Goal: Task Accomplishment & Management: Use online tool/utility

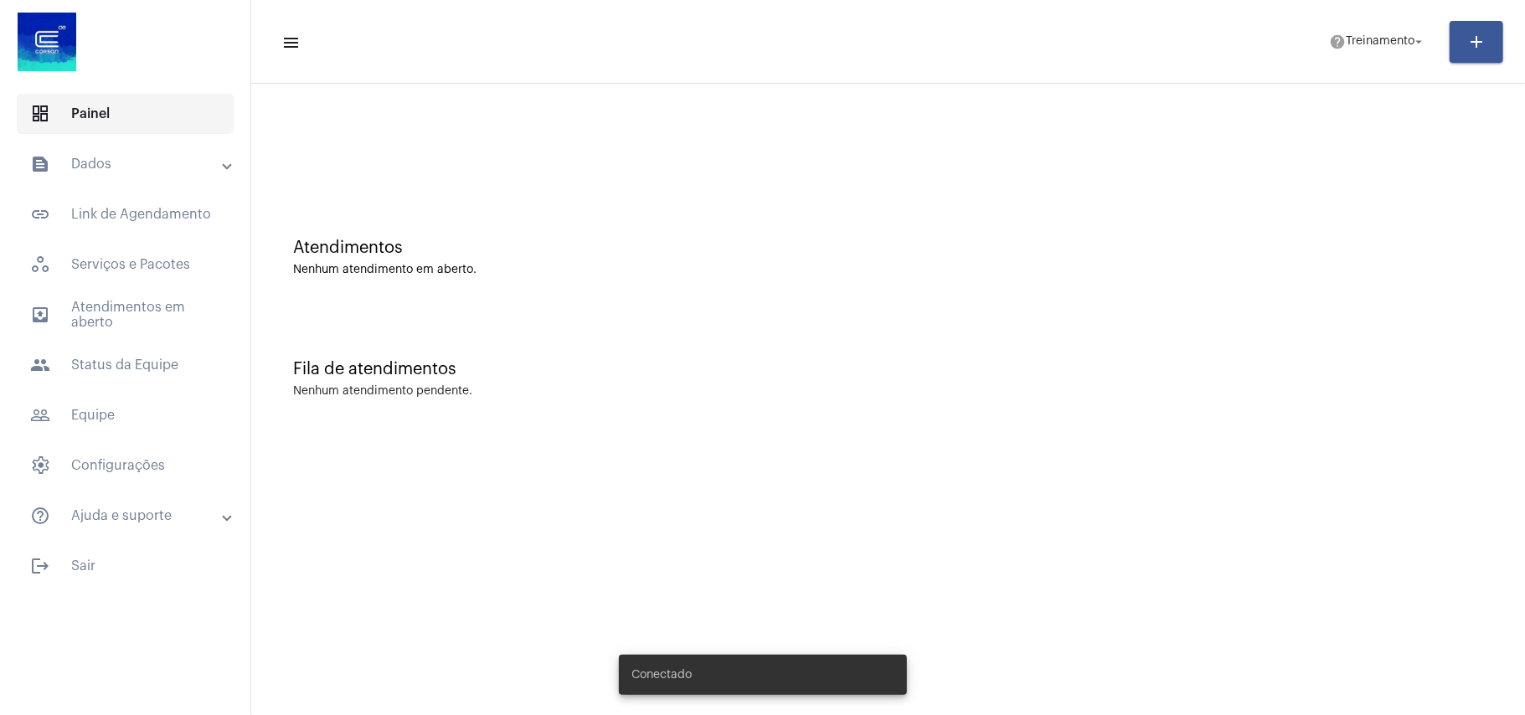
click at [116, 109] on span "dashboard Painel" at bounding box center [125, 114] width 217 height 40
click at [104, 161] on mat-panel-title "text_snippet_outlined Dados" at bounding box center [126, 164] width 193 height 20
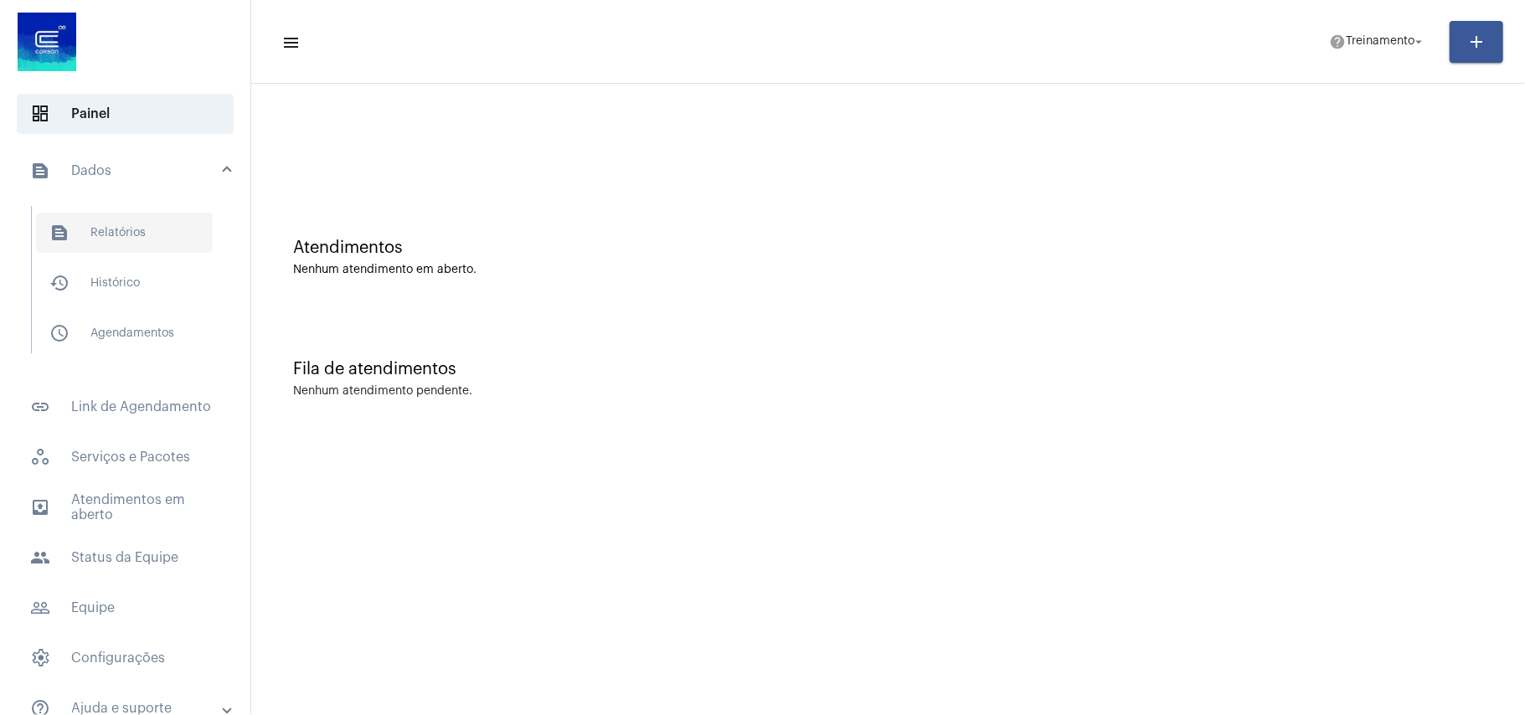
click at [124, 218] on span "text_snippet_outlined Relatórios" at bounding box center [124, 233] width 177 height 40
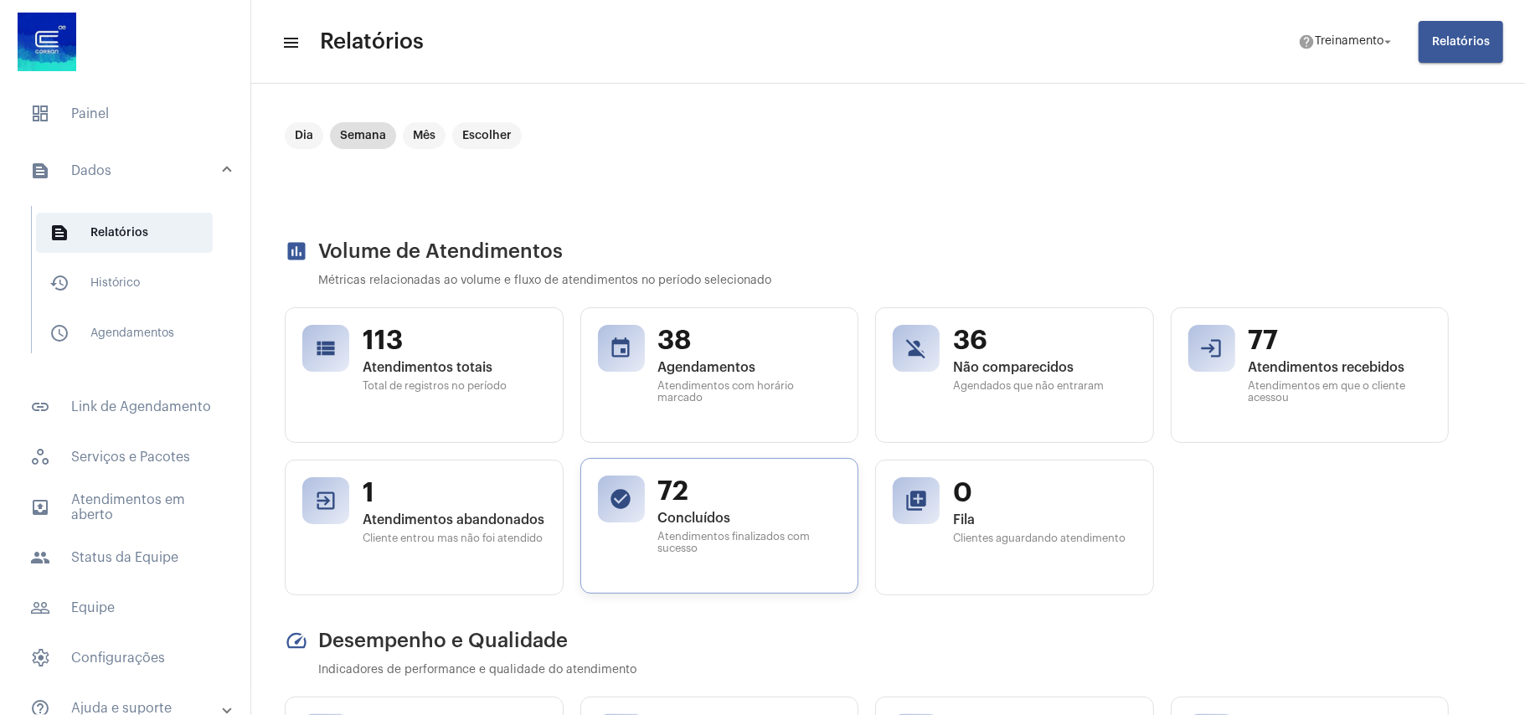
click at [643, 499] on div "check_circle" at bounding box center [621, 499] width 47 height 47
click at [691, 501] on span "72" at bounding box center [749, 492] width 183 height 32
click at [296, 136] on mat-chip "Dia" at bounding box center [304, 135] width 39 height 27
click at [1472, 36] on span "Relatórios" at bounding box center [1461, 42] width 58 height 12
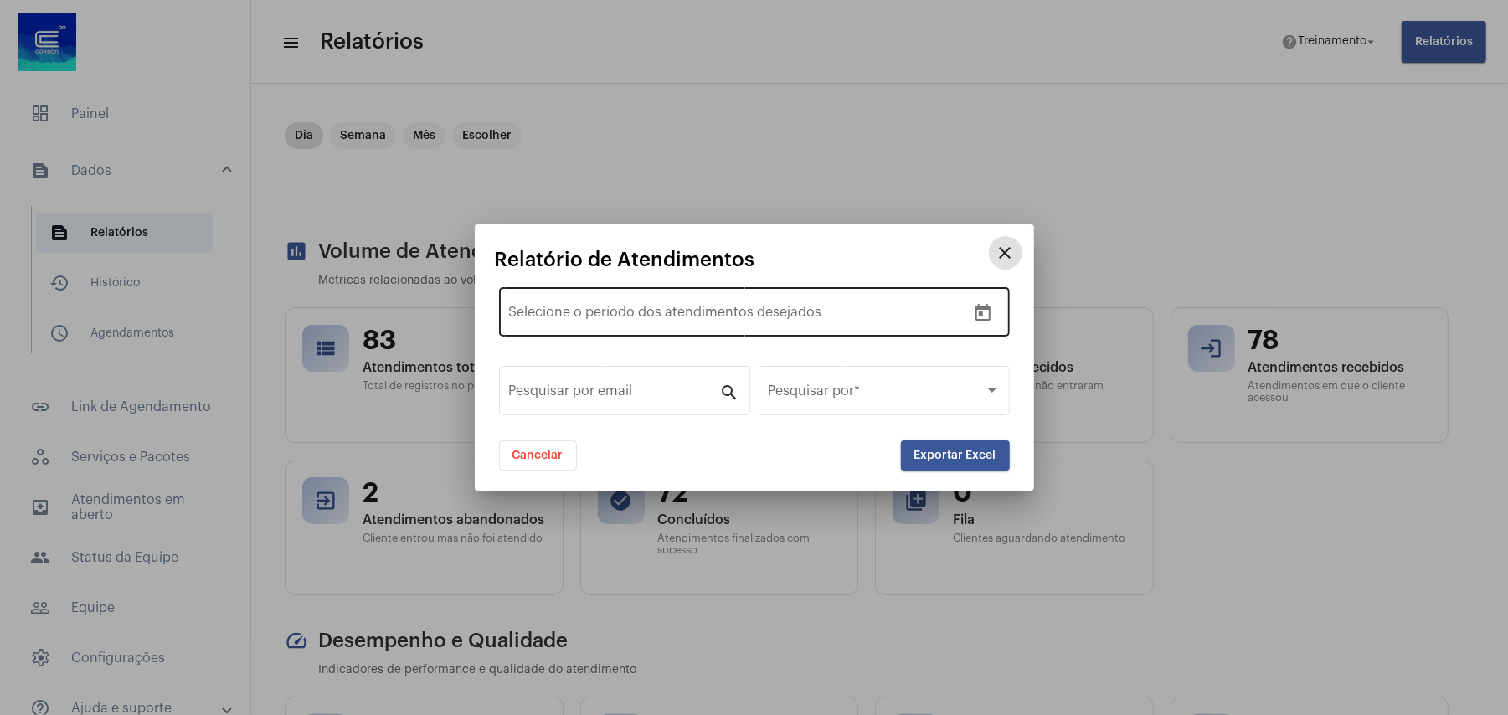
click at [564, 298] on div "Data de início – Selecione o período dos atendimentos desejados" at bounding box center [737, 310] width 457 height 53
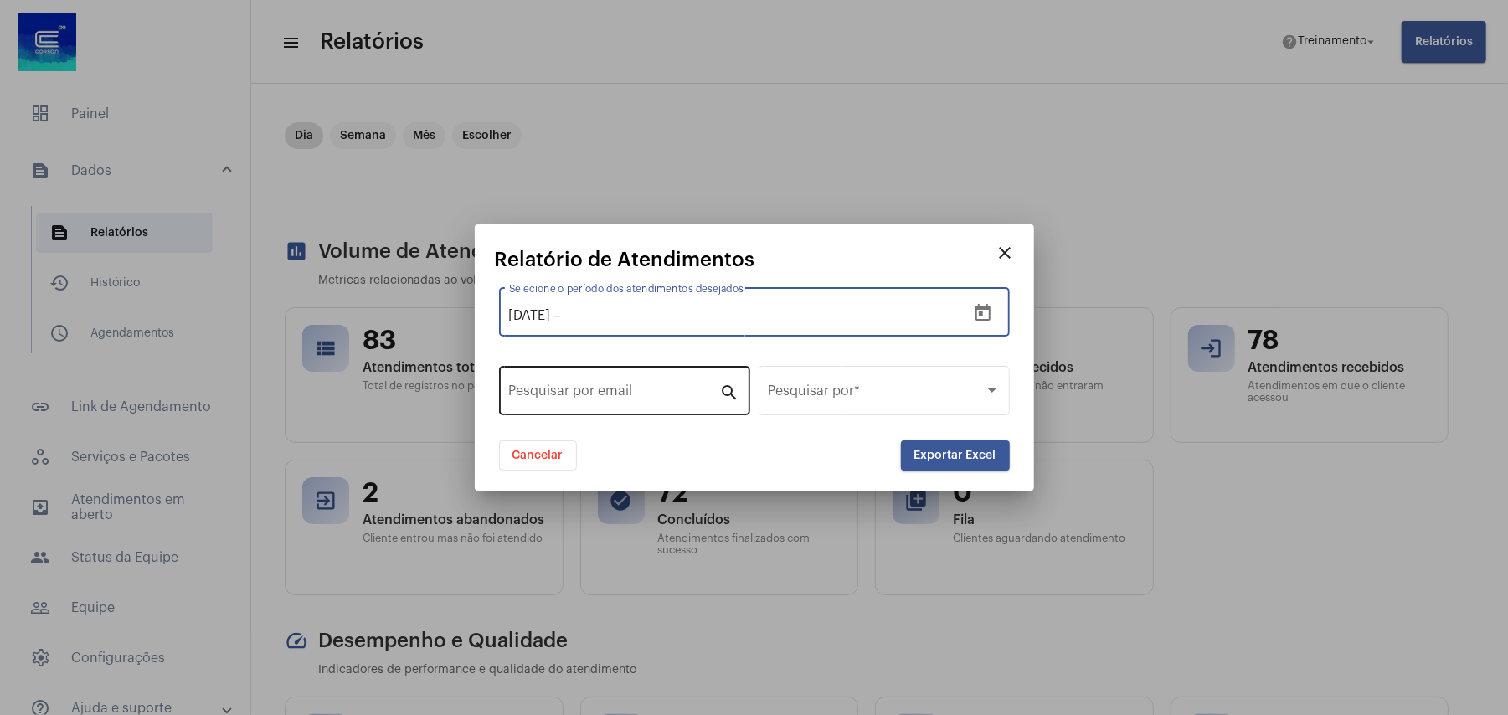
type input "22/9/2025"
click at [965, 456] on span "Exportar Excel" at bounding box center [956, 456] width 82 height 12
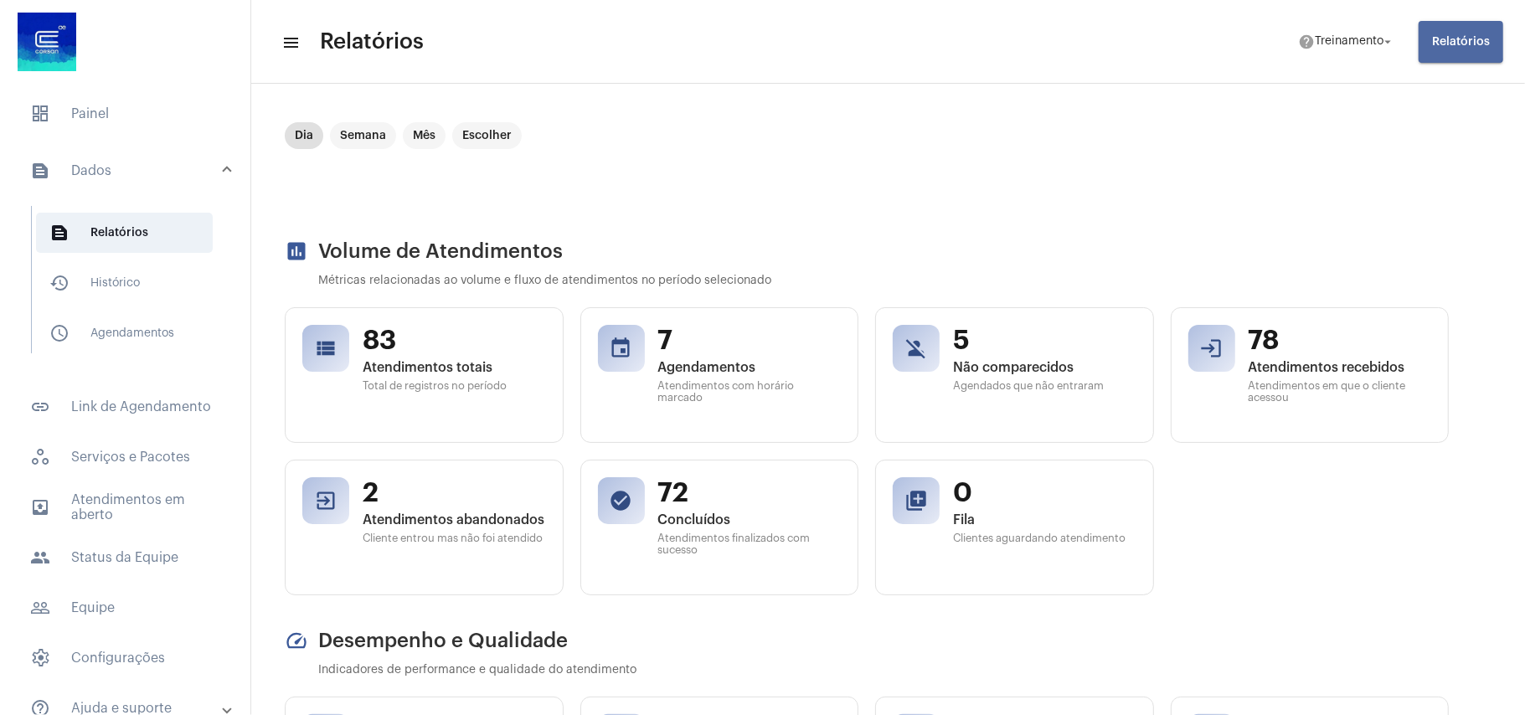
click at [1444, 37] on span "Relatórios" at bounding box center [1461, 42] width 58 height 12
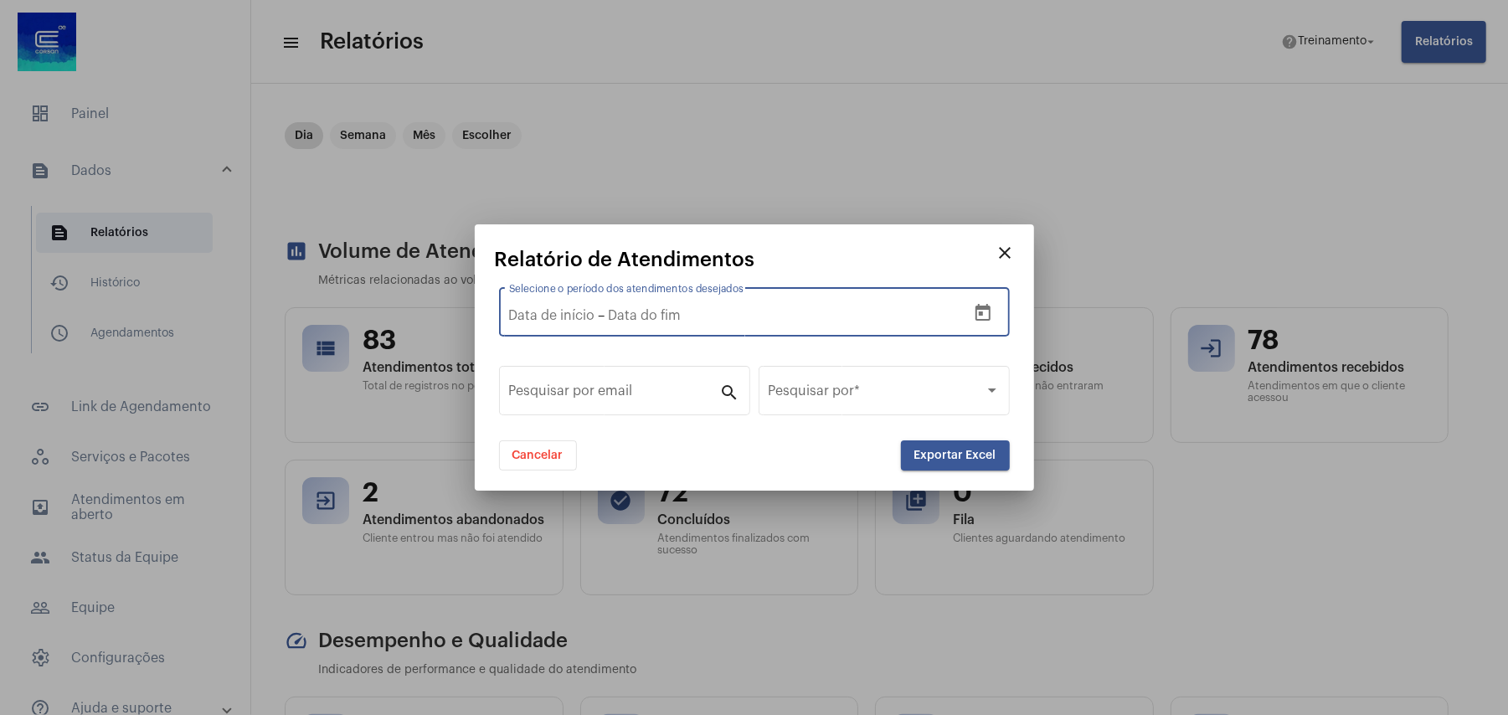
click at [651, 322] on input "text" at bounding box center [721, 315] width 225 height 15
click at [554, 309] on input "Selecione o período dos atendimentos desejados" at bounding box center [552, 315] width 86 height 15
type input "22/9/2025"
click at [936, 446] on button "Exportar Excel" at bounding box center [955, 456] width 109 height 30
